Goal: Check status: Check status

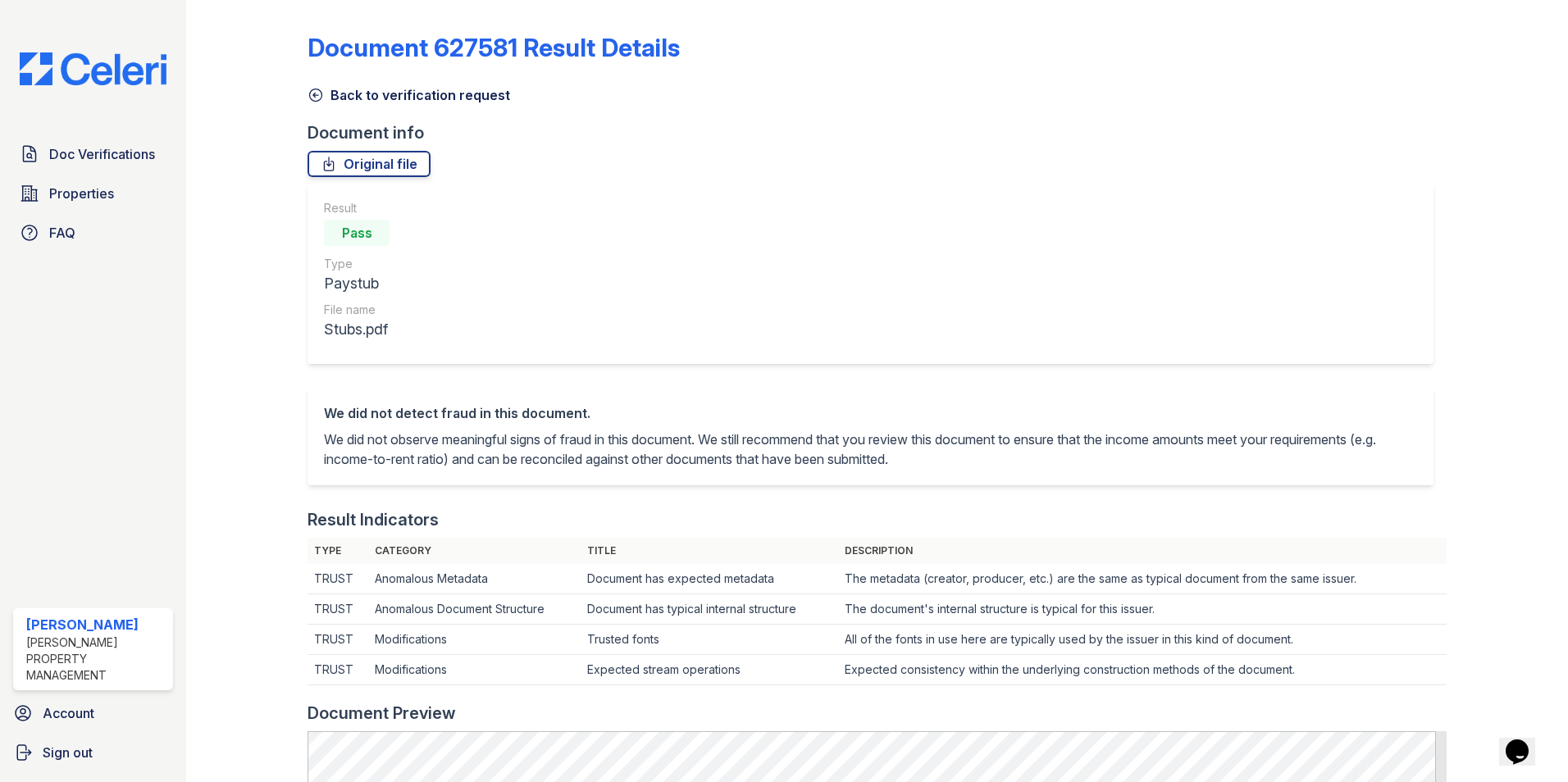
scroll to position [672, 0]
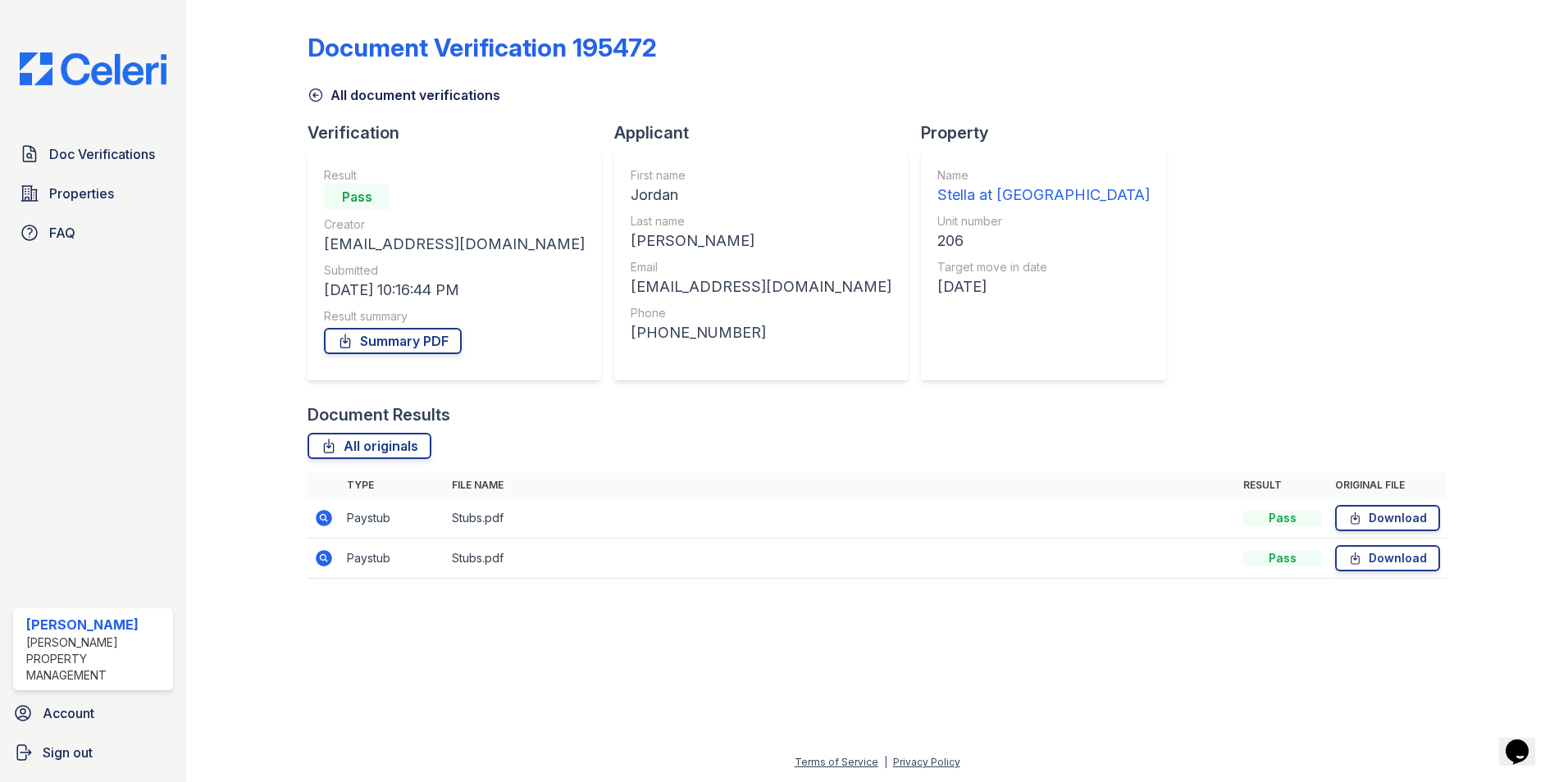
click at [129, 121] on div "Doc Verifications Properties FAQ Erin Magee Logan Property Management Account S…" at bounding box center [93, 391] width 186 height 782
click at [98, 142] on link "Doc Verifications" at bounding box center [93, 154] width 159 height 33
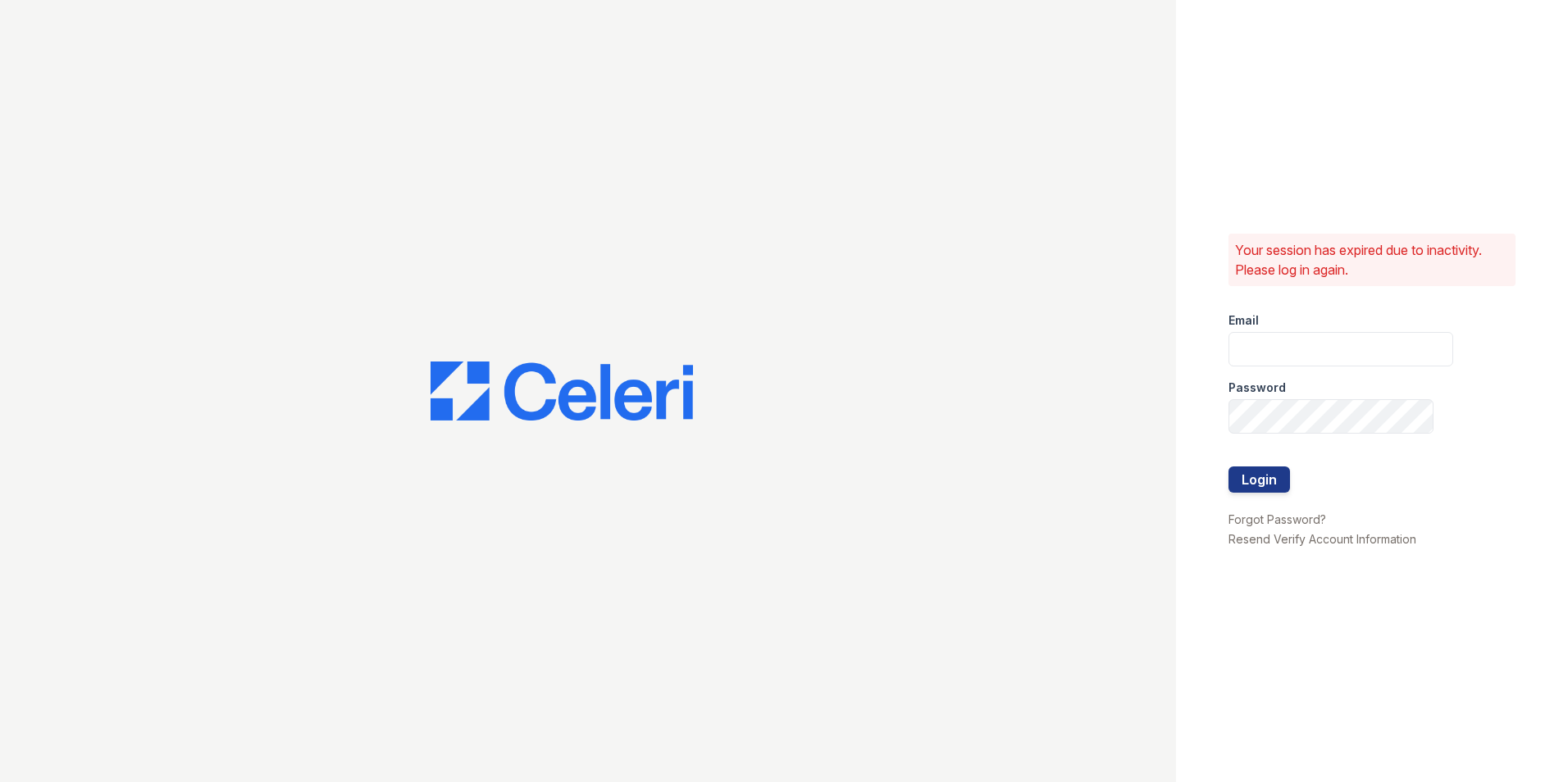
type input "Stellaleasing@loganpm.com"
click at [1256, 472] on button "Login" at bounding box center [1259, 479] width 62 height 26
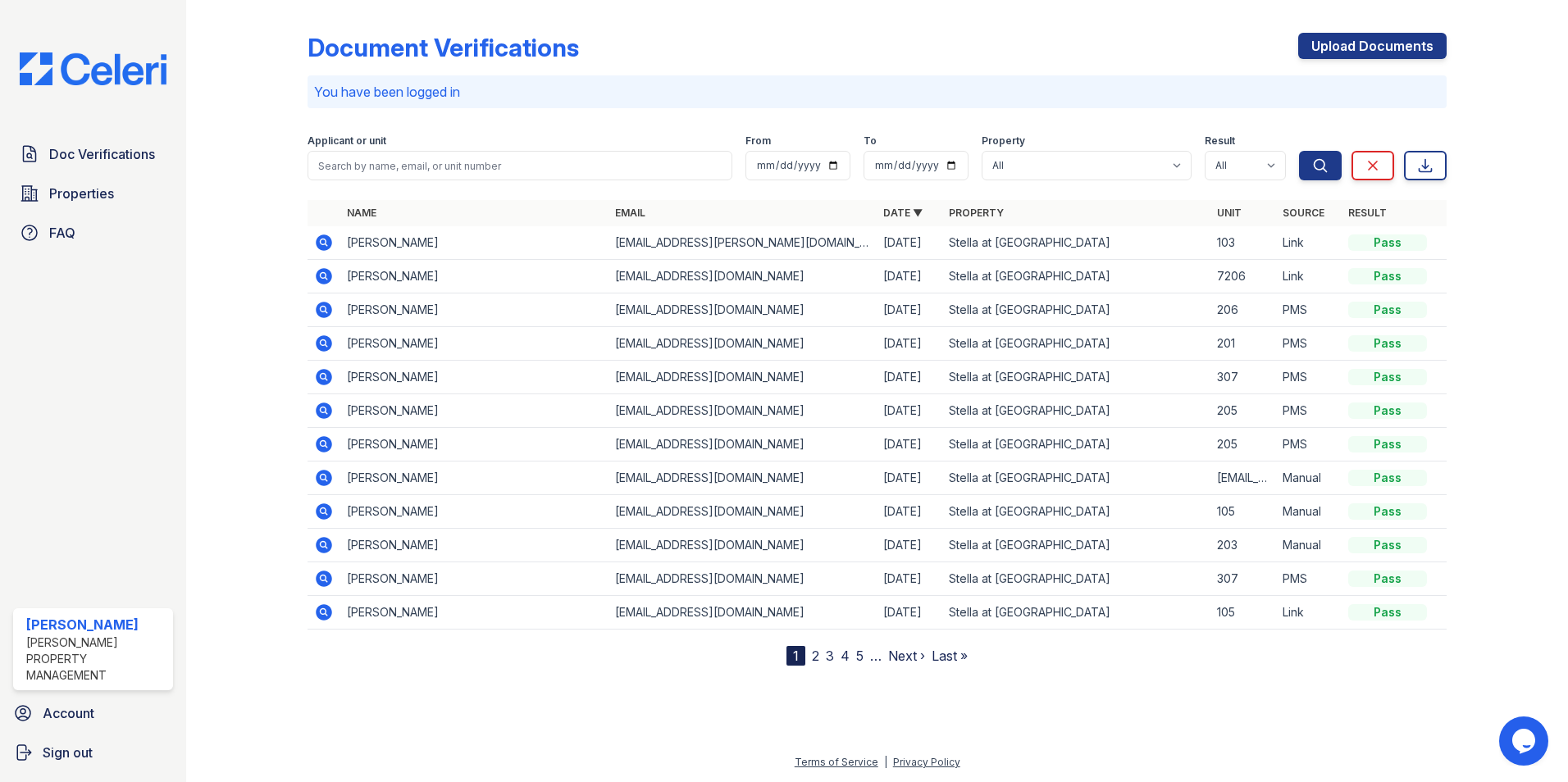
click at [792, 247] on td "bill.r.garcia@gmail.com" at bounding box center [742, 244] width 268 height 34
click at [1451, 244] on div at bounding box center [1495, 336] width 95 height 659
click at [726, 234] on td "[EMAIL_ADDRESS][PERSON_NAME][DOMAIN_NAME]" at bounding box center [742, 244] width 268 height 34
click at [480, 247] on td "GUILLERMO GARCIA" at bounding box center [474, 244] width 268 height 34
click at [590, 114] on div "Document Verifications Upload Documents You have been logged in Filter Applican…" at bounding box center [876, 336] width 1139 height 659
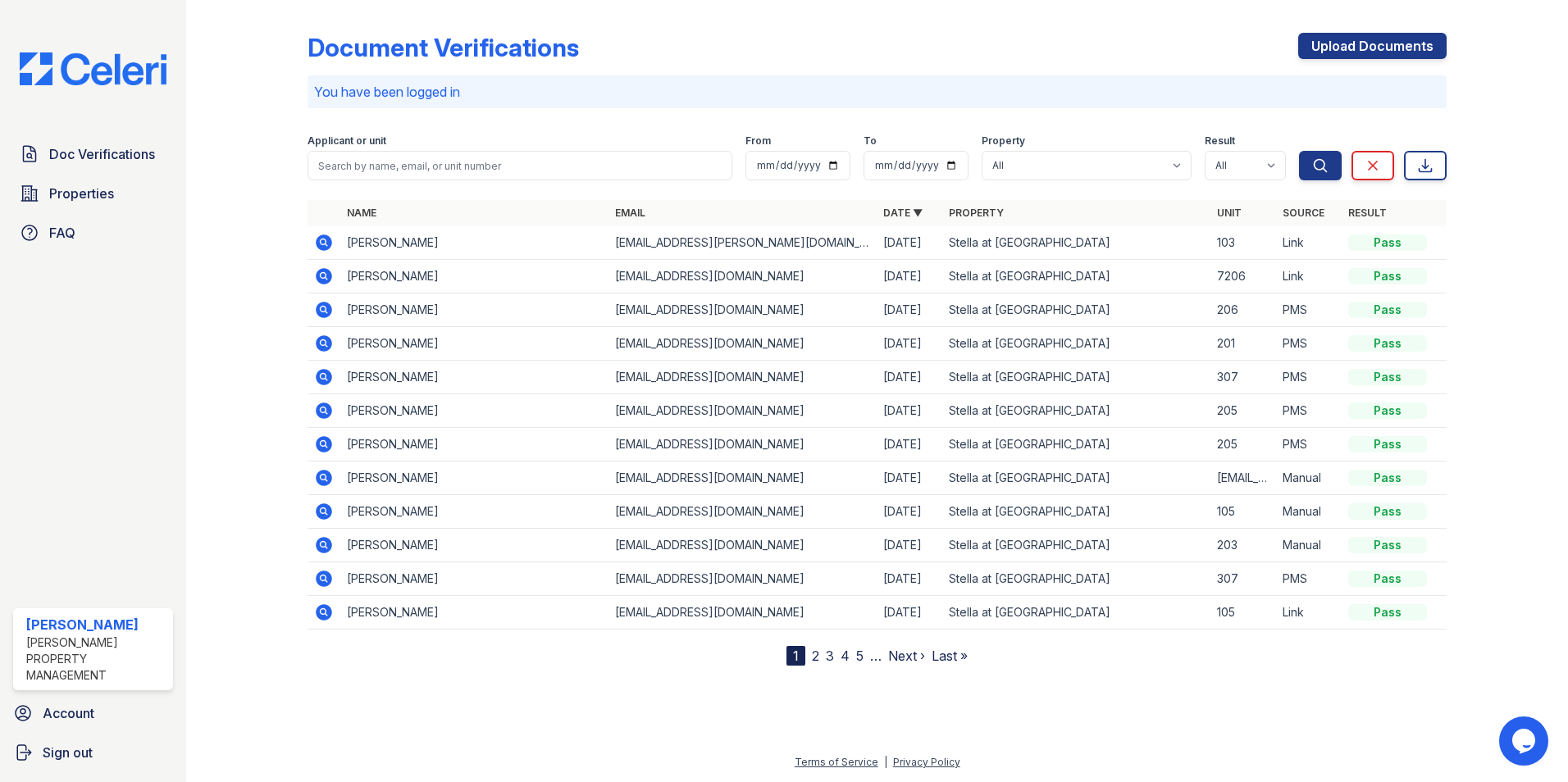
click at [319, 242] on icon at bounding box center [323, 243] width 16 height 16
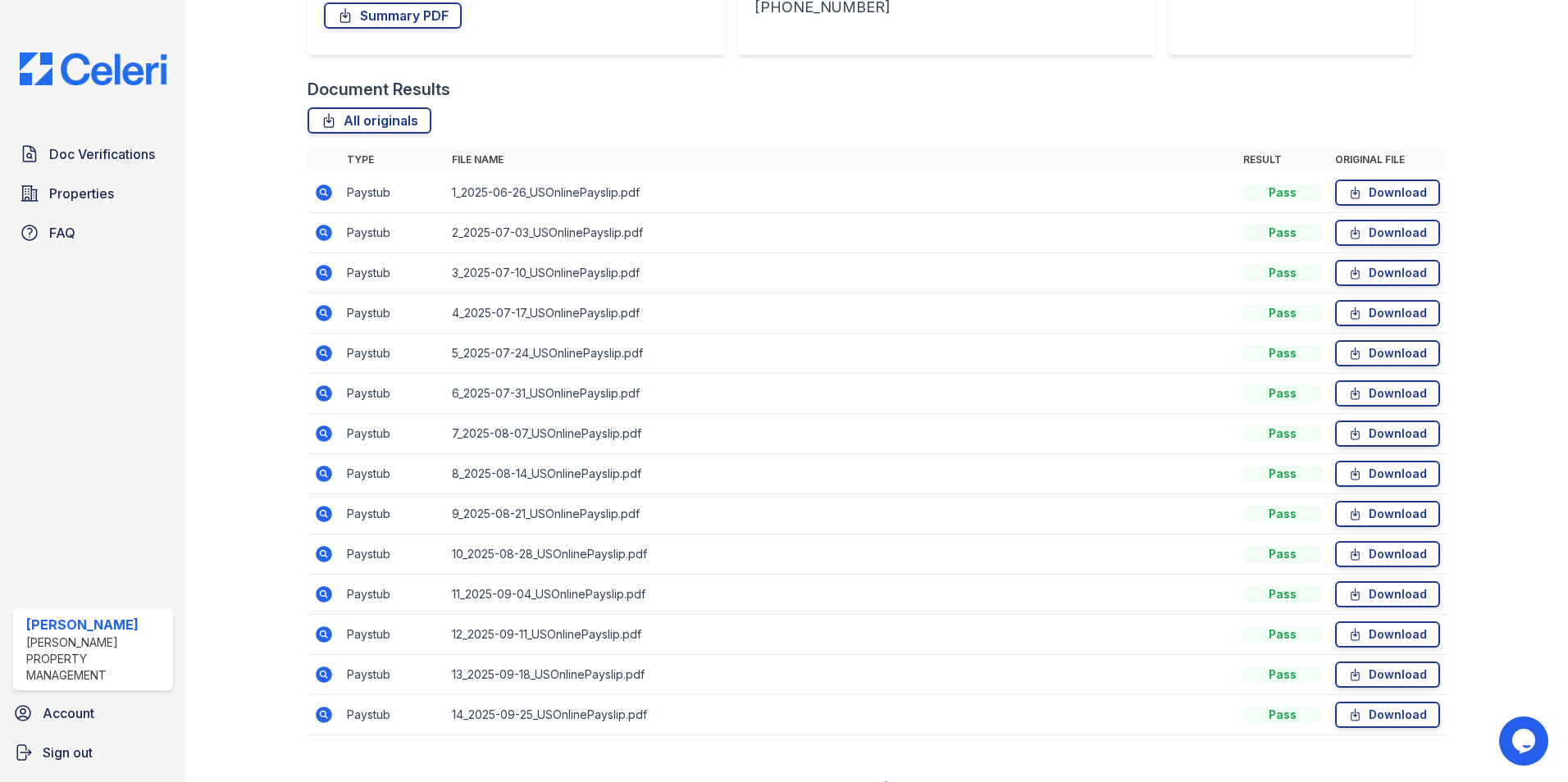
scroll to position [326, 0]
